Goal: Task Accomplishment & Management: Manage account settings

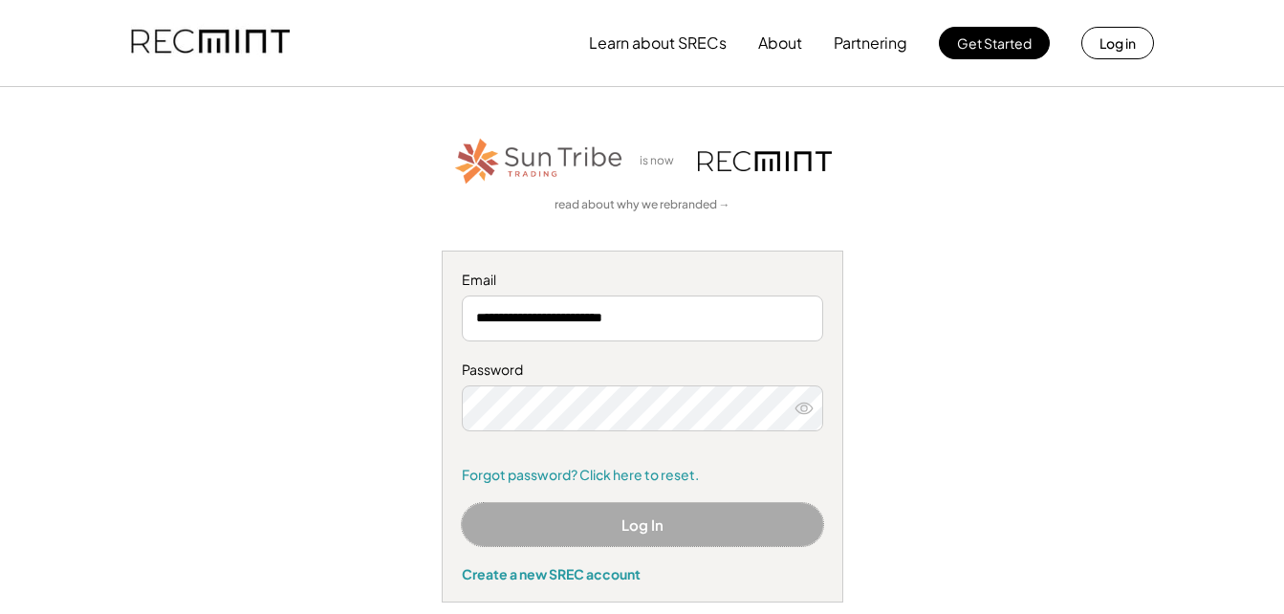
click at [626, 524] on button "Log In" at bounding box center [642, 524] width 361 height 43
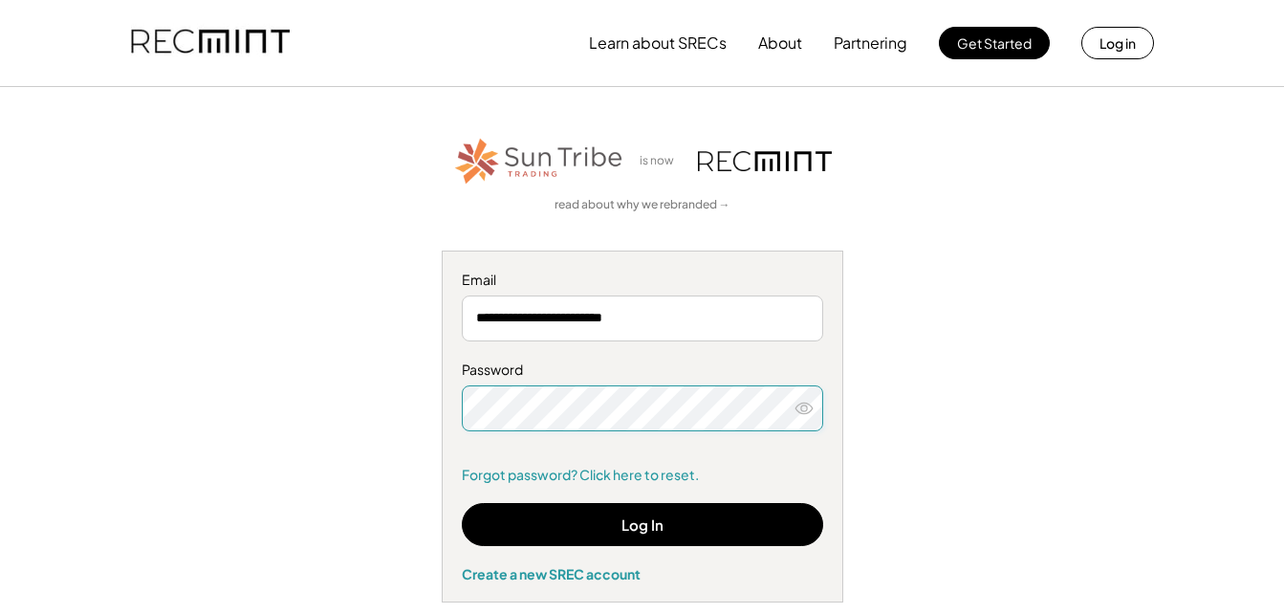
click at [942, 495] on div "**********" at bounding box center [643, 369] width 1178 height 468
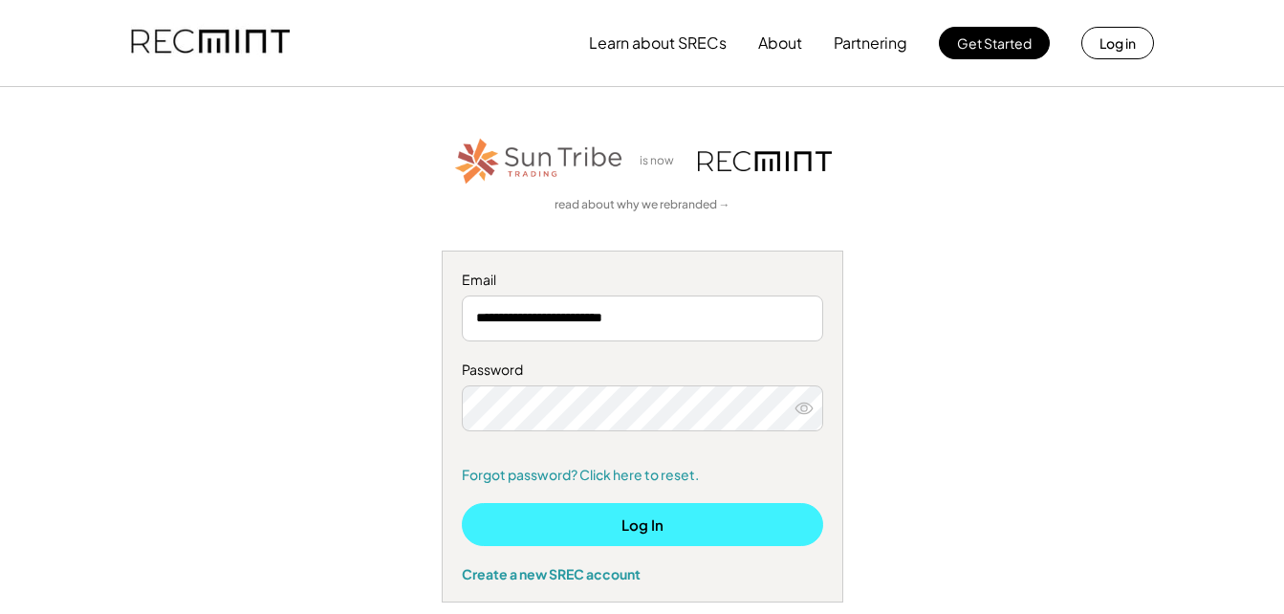
click at [618, 526] on button "Log In" at bounding box center [642, 524] width 361 height 43
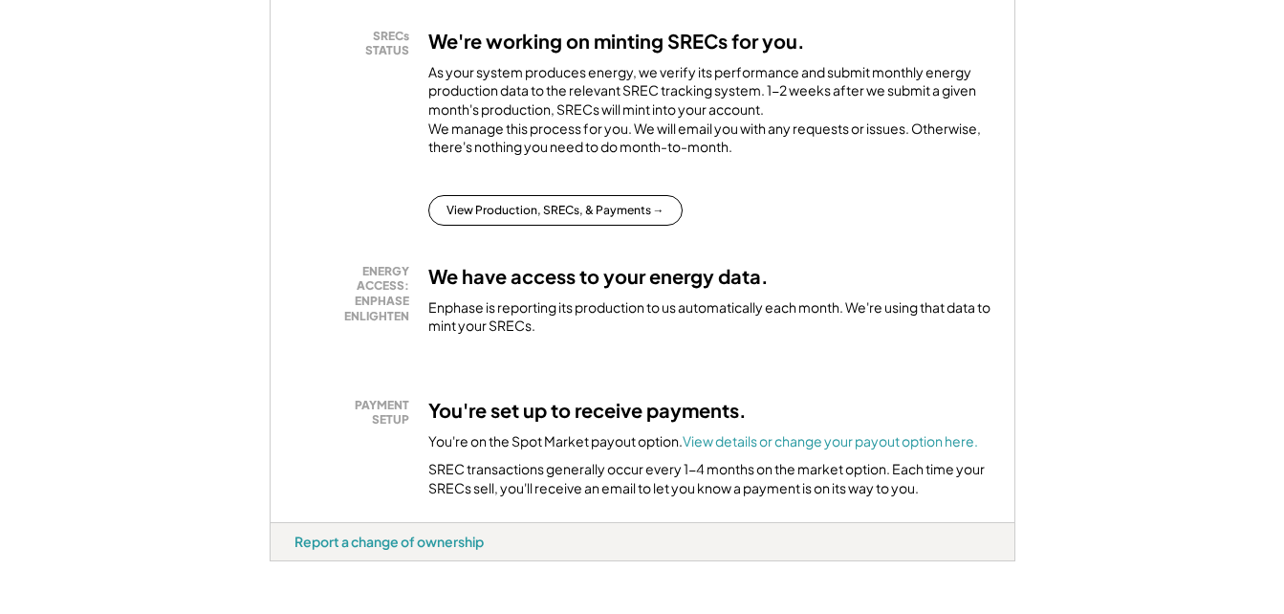
scroll to position [303, 0]
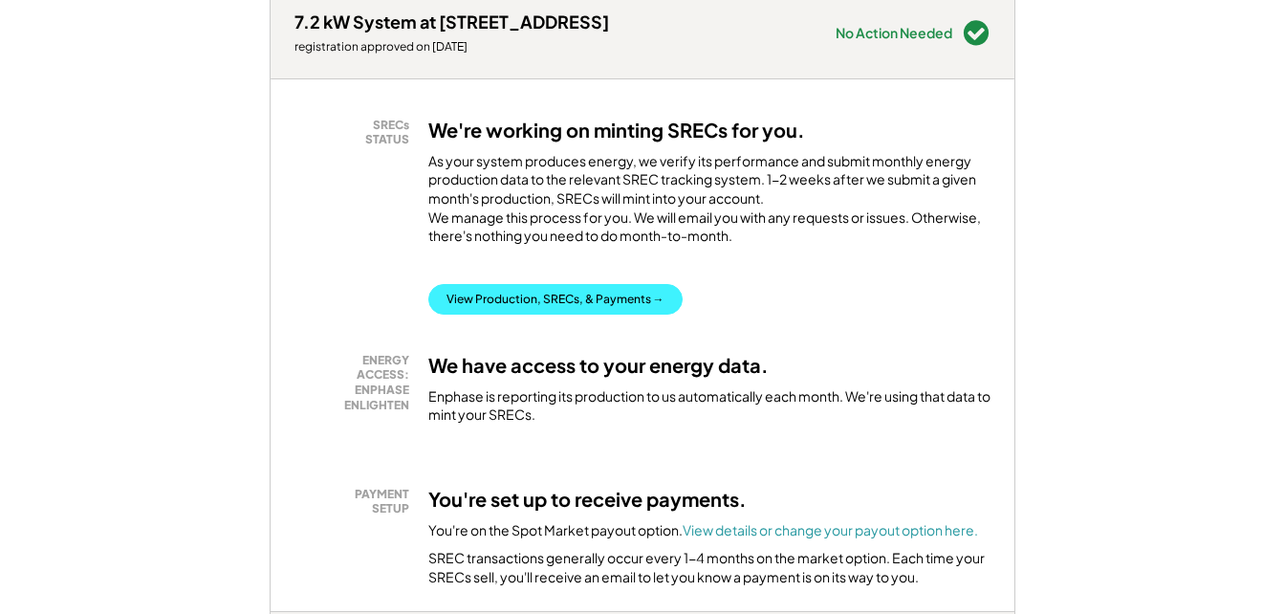
click at [613, 315] on button "View Production, SRECs, & Payments →" at bounding box center [555, 299] width 254 height 31
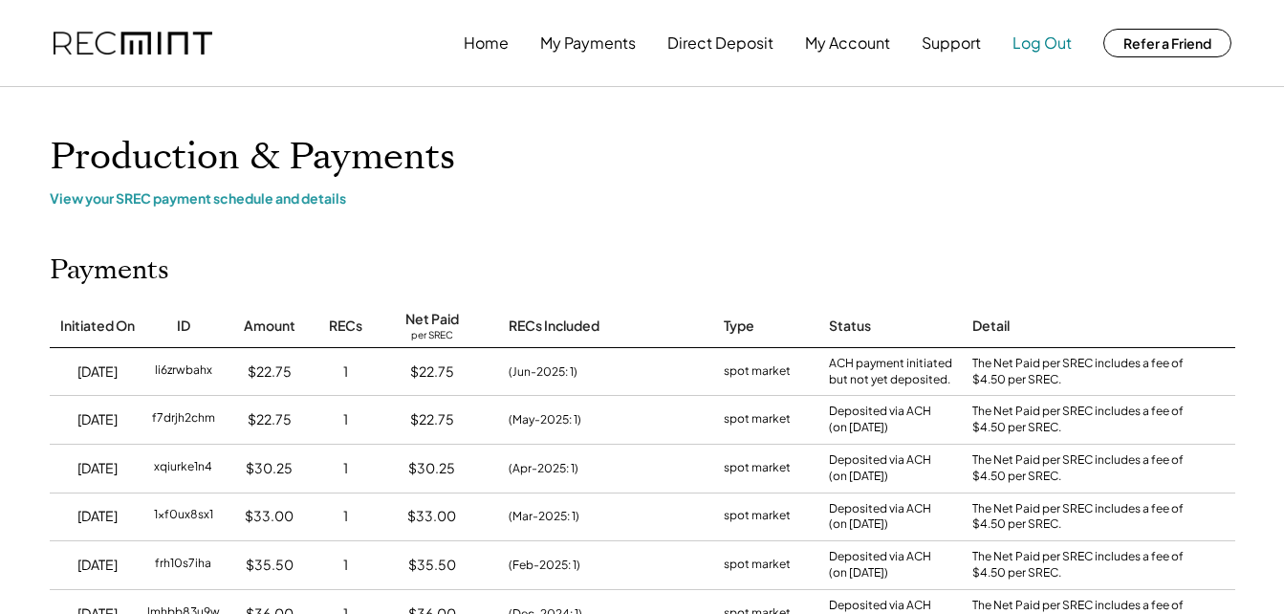
click at [1045, 43] on button "Log Out" at bounding box center [1041, 43] width 59 height 38
